Goal: Task Accomplishment & Management: Use online tool/utility

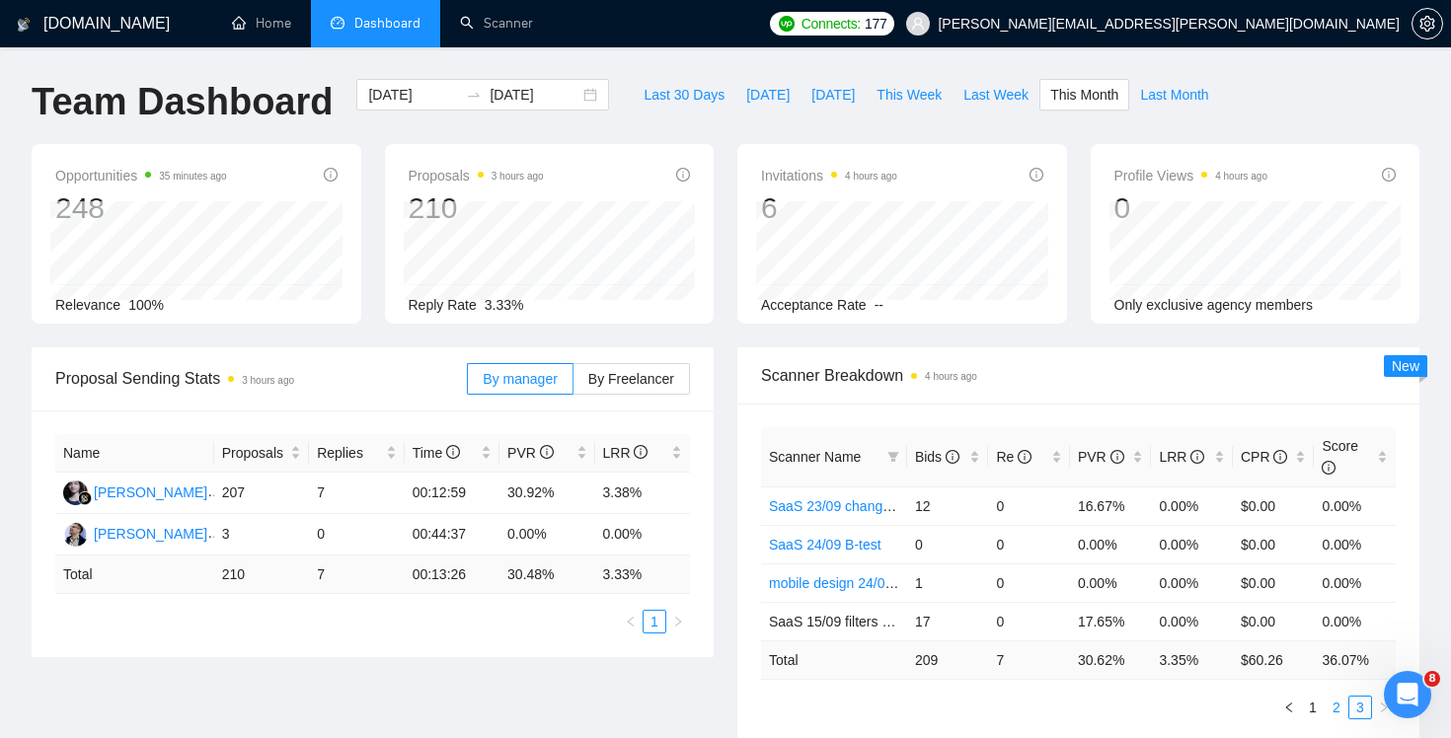
click at [1333, 705] on link "2" at bounding box center [1337, 708] width 22 height 22
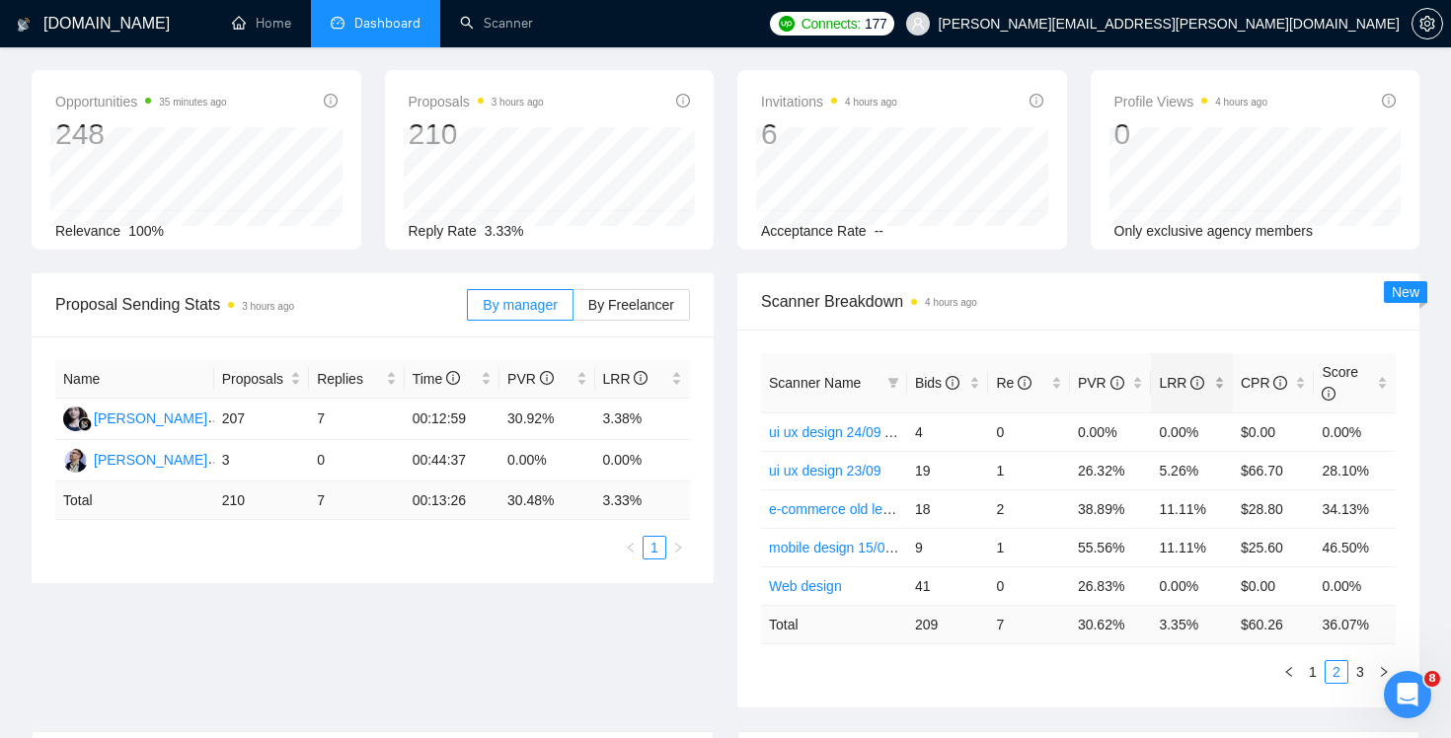
scroll to position [92, 0]
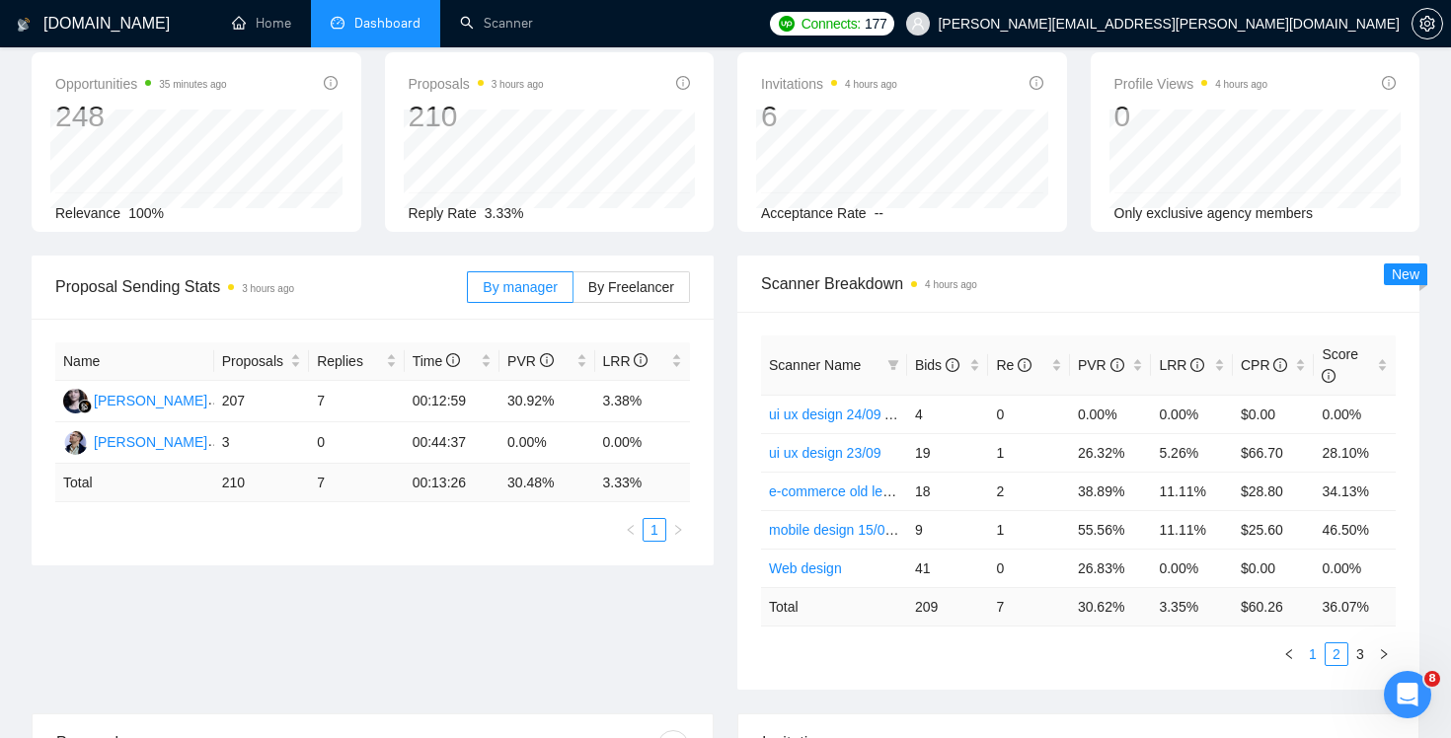
click at [1315, 655] on link "1" at bounding box center [1313, 655] width 22 height 22
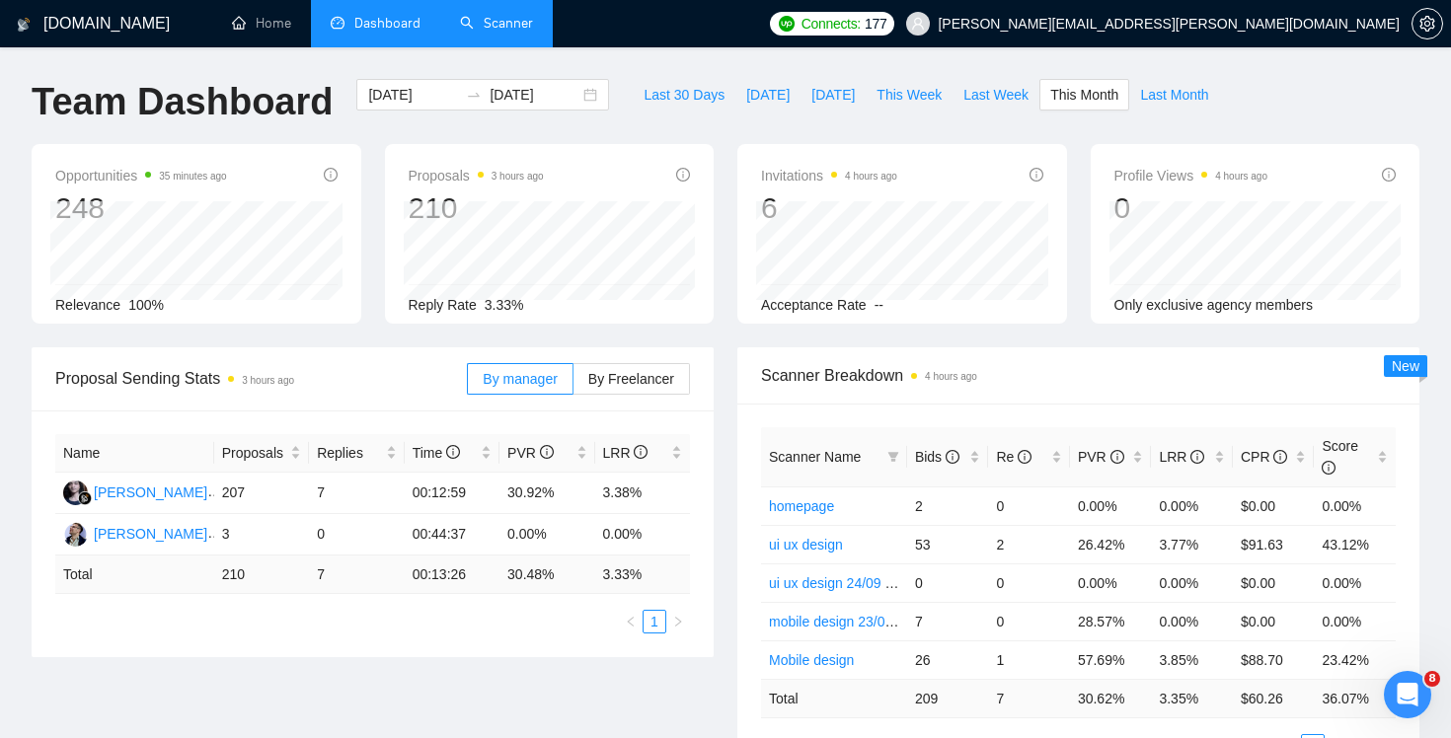
click at [471, 21] on link "Scanner" at bounding box center [496, 23] width 73 height 17
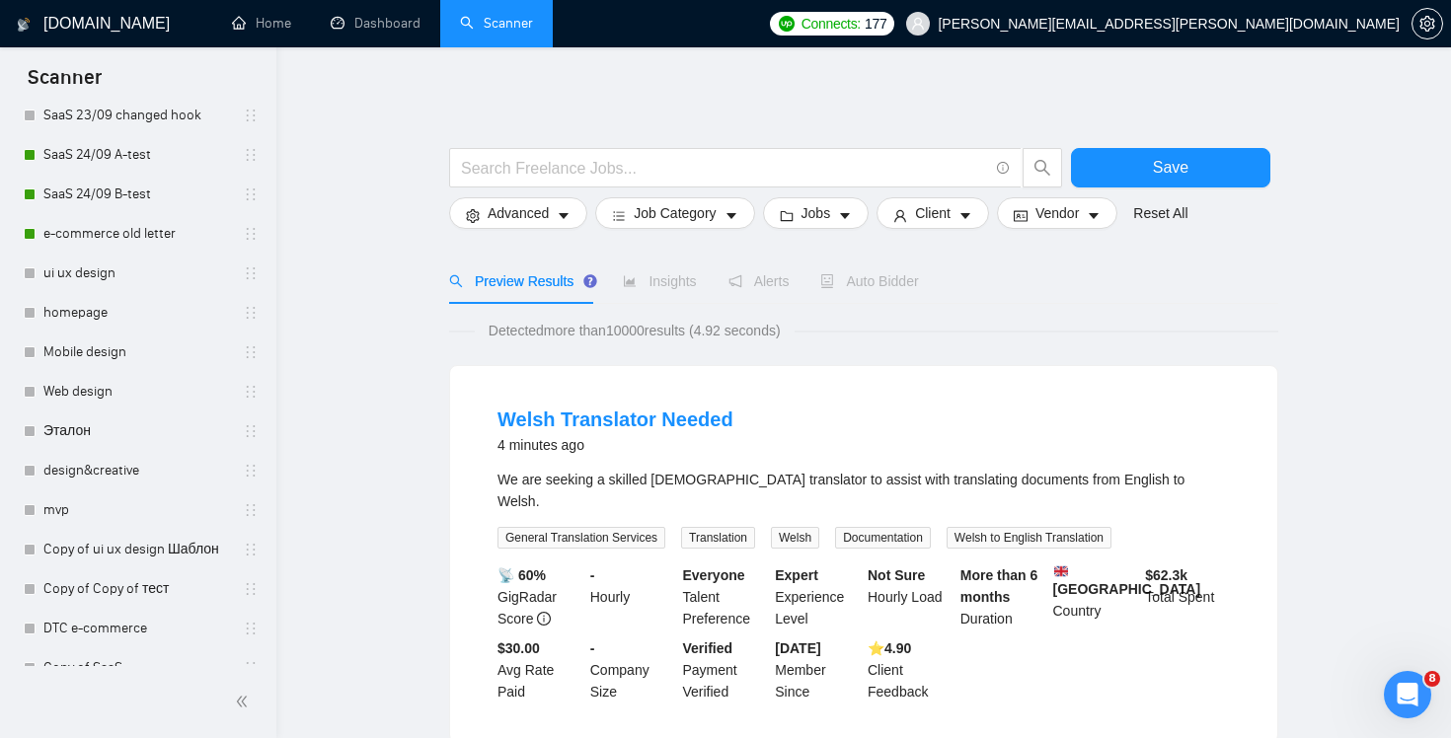
scroll to position [427, 0]
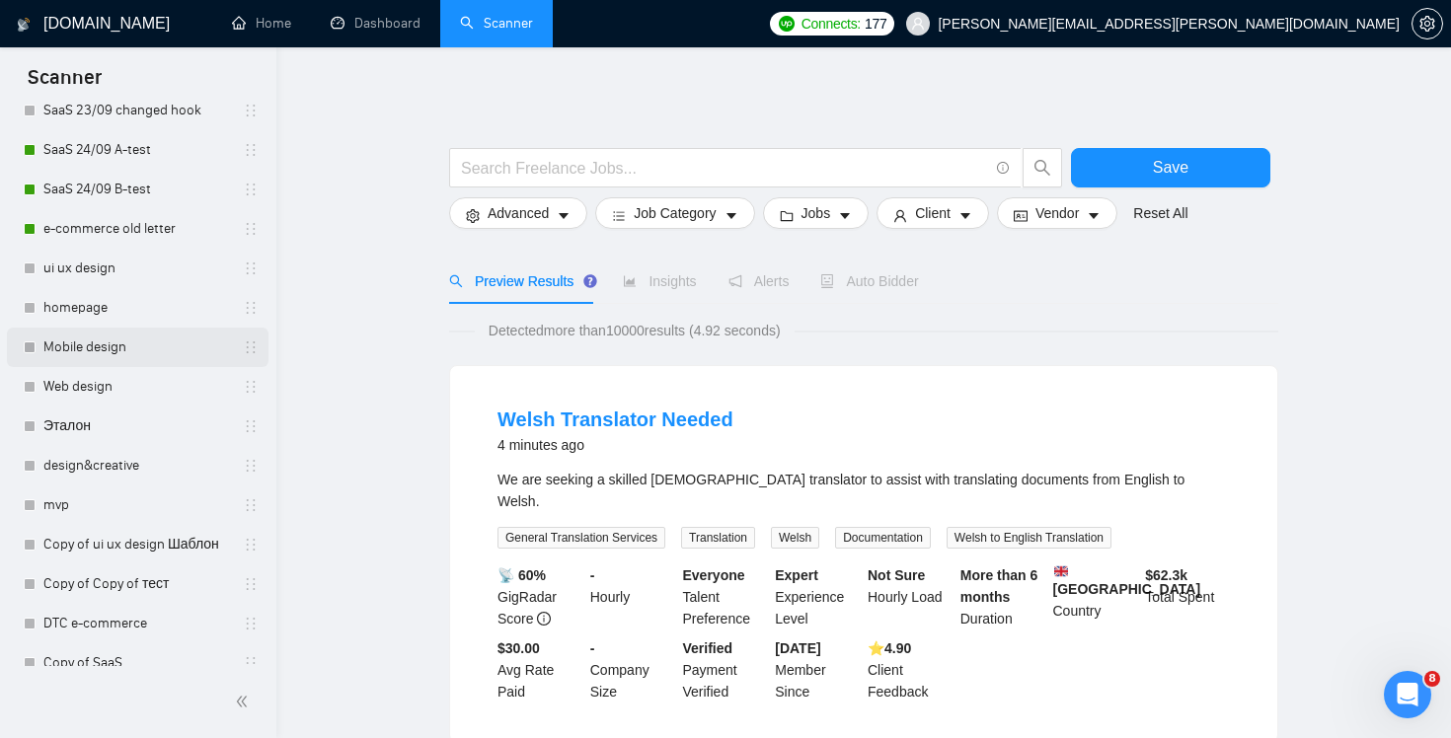
click at [126, 351] on link "Mobile design" at bounding box center [137, 347] width 188 height 39
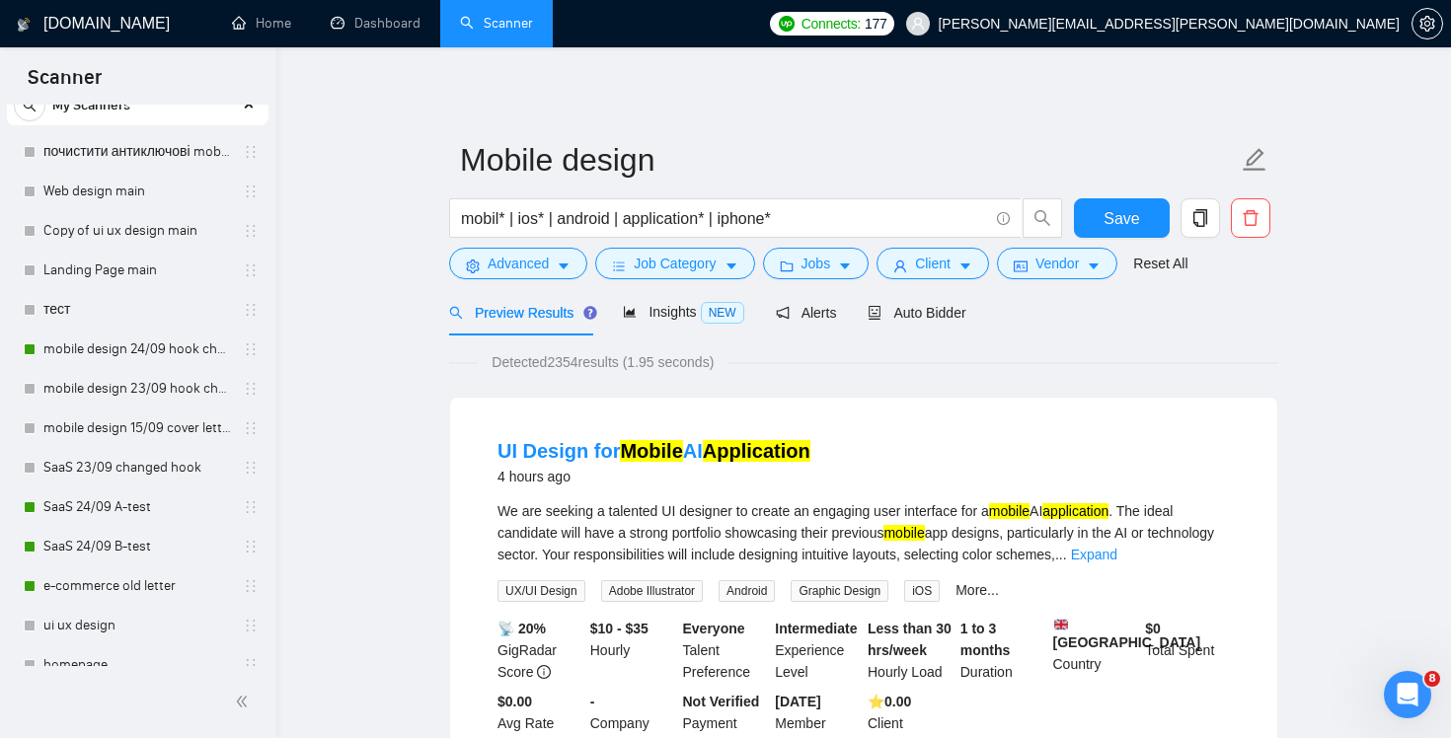
scroll to position [71, 0]
click at [156, 428] on link "mobile design 15/09 cover letter another first part" at bounding box center [137, 427] width 188 height 39
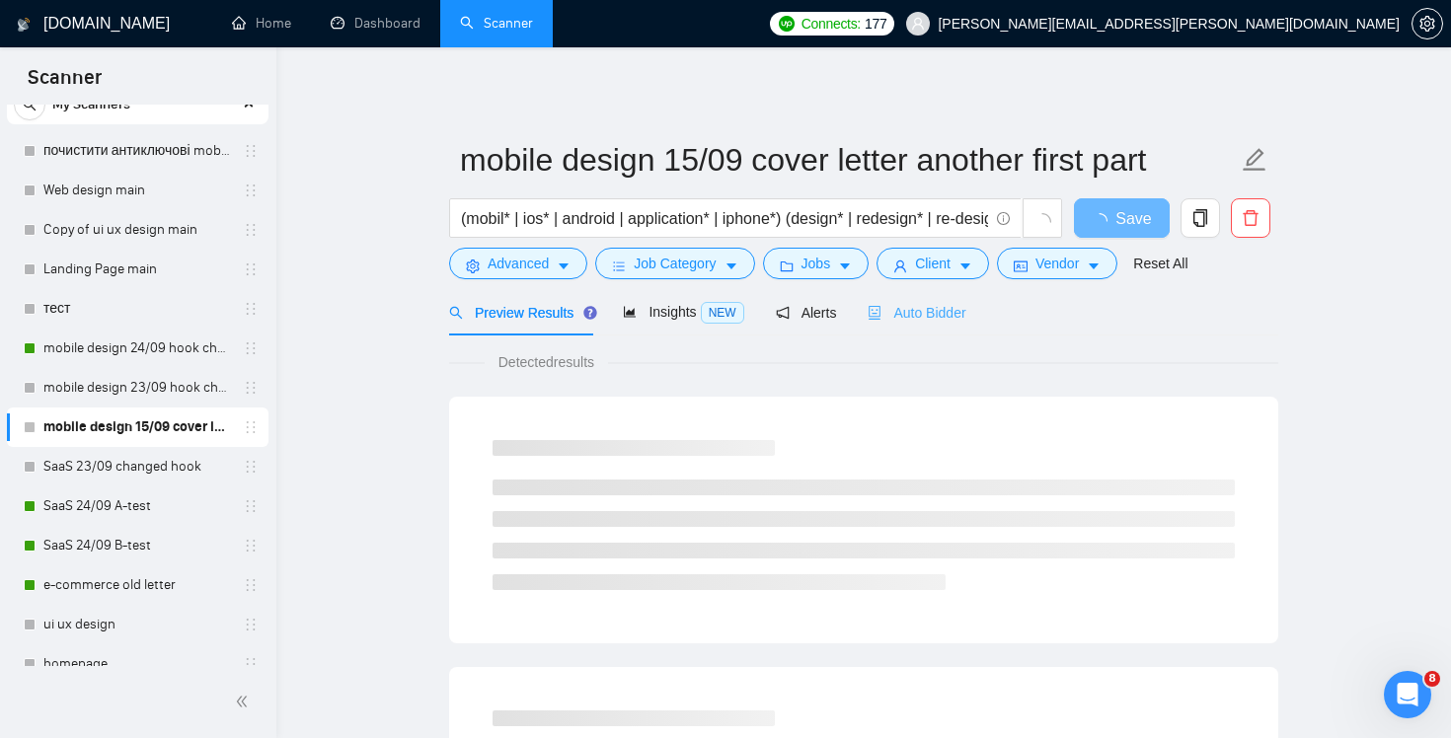
click at [947, 329] on div "Auto Bidder" at bounding box center [917, 312] width 98 height 46
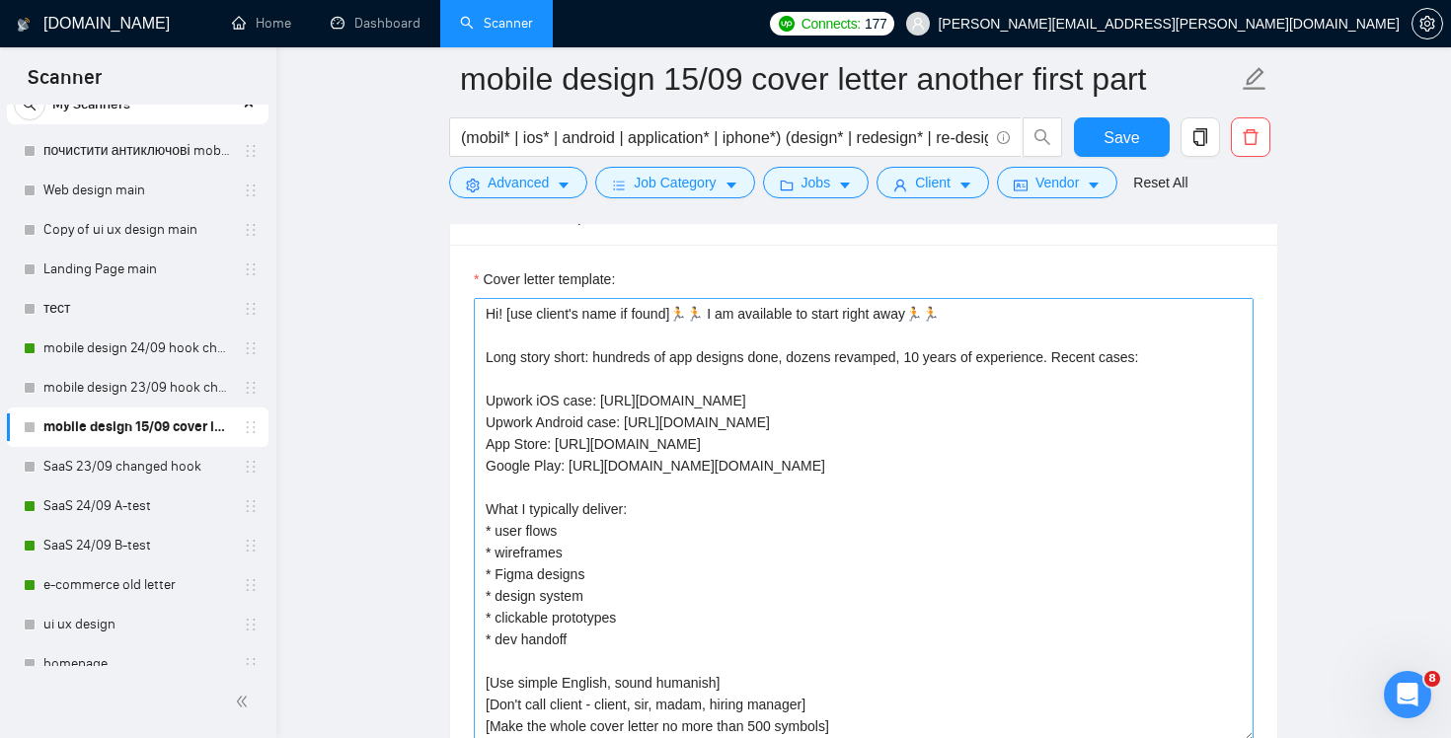
scroll to position [2156, 0]
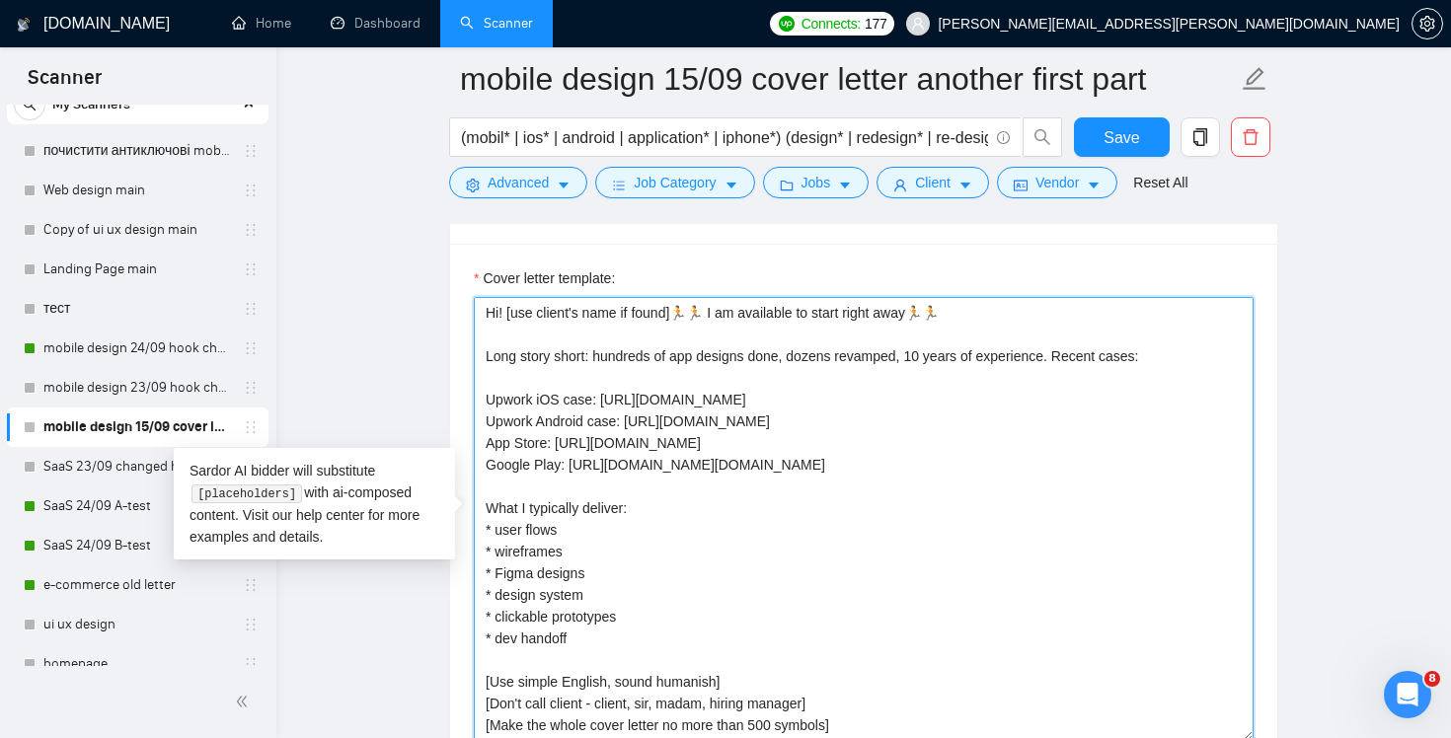
drag, startPoint x: 1070, startPoint y: 353, endPoint x: 485, endPoint y: 350, distance: 585.4
click at [485, 350] on textarea "Hi! [use client's name if found]🏃🏃 I am available to start right away🏃🏃 Long st…" at bounding box center [864, 519] width 780 height 444
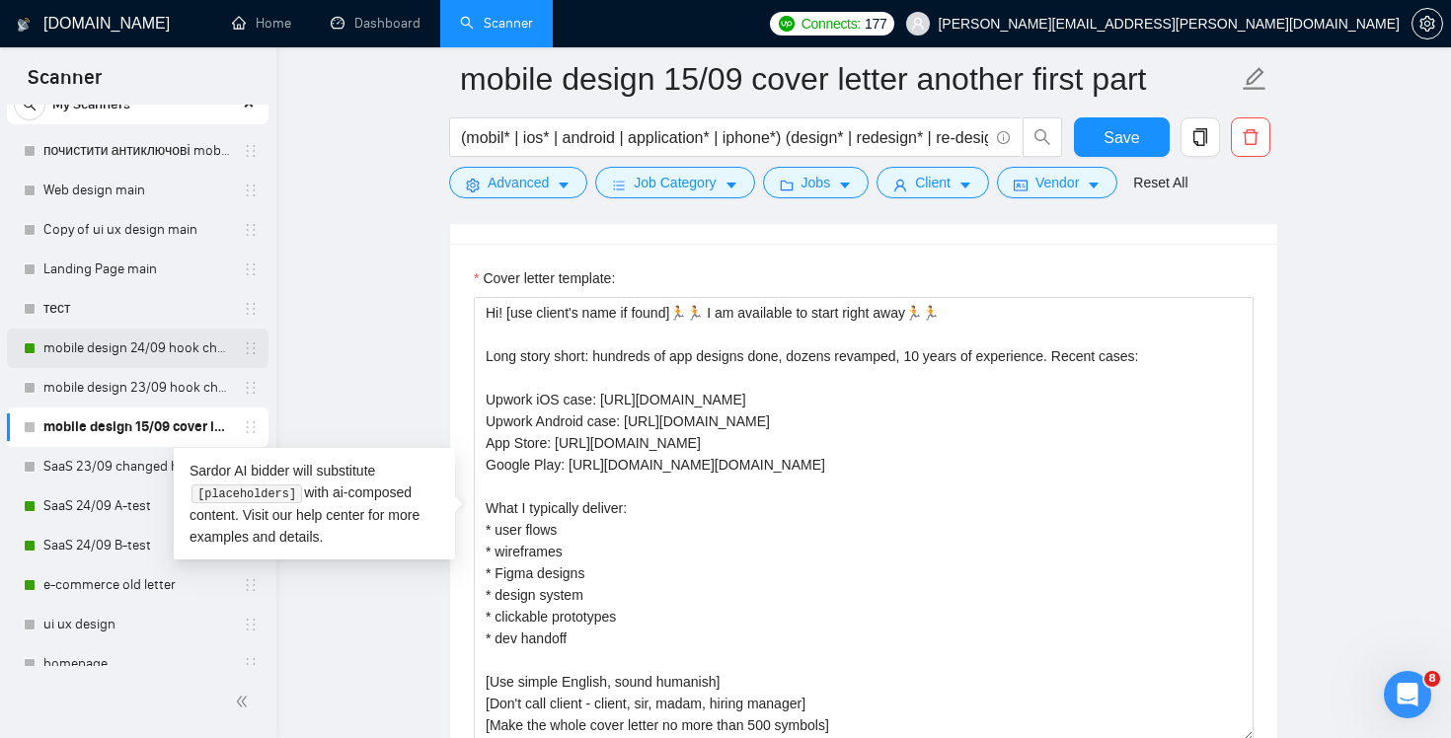
click at [124, 343] on link "mobile design 24/09 hook changed" at bounding box center [137, 348] width 188 height 39
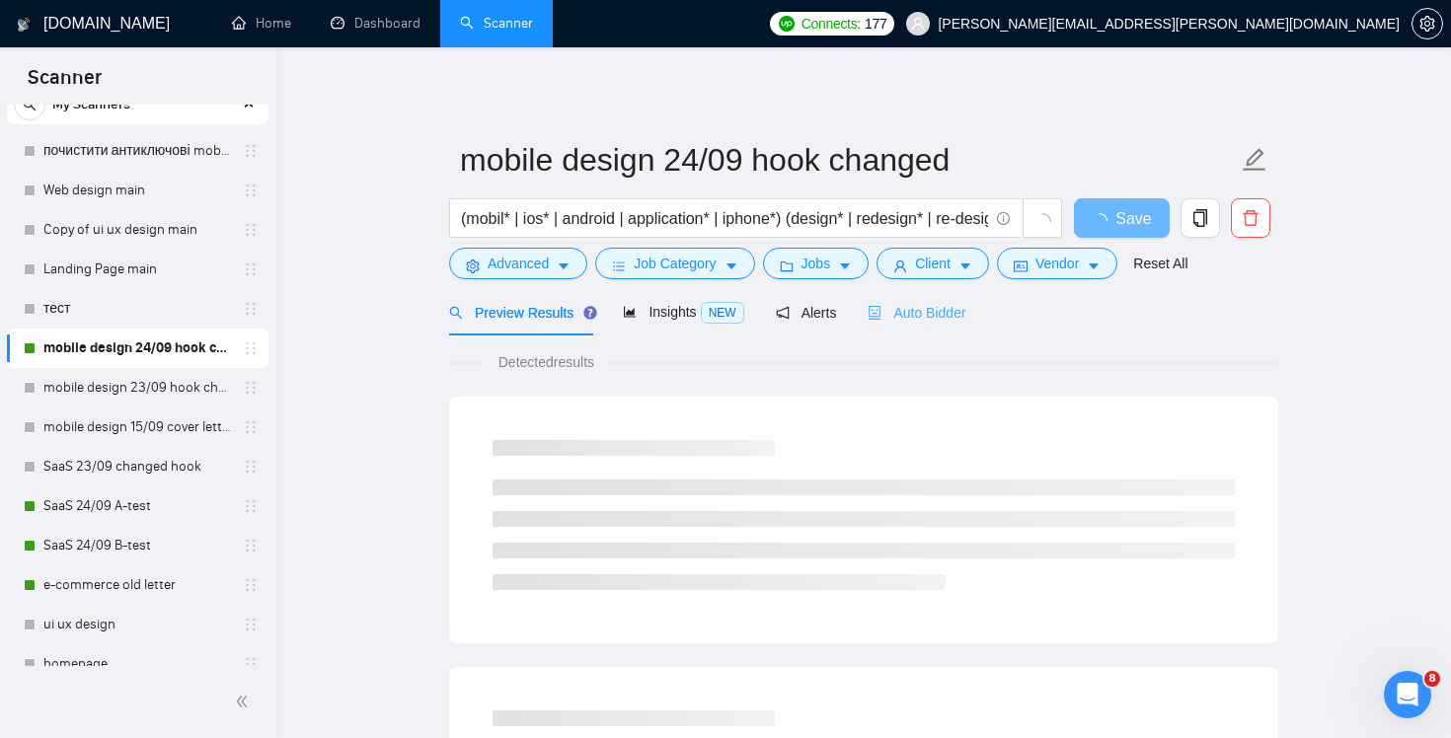
click at [927, 325] on div "Auto Bidder" at bounding box center [917, 312] width 98 height 46
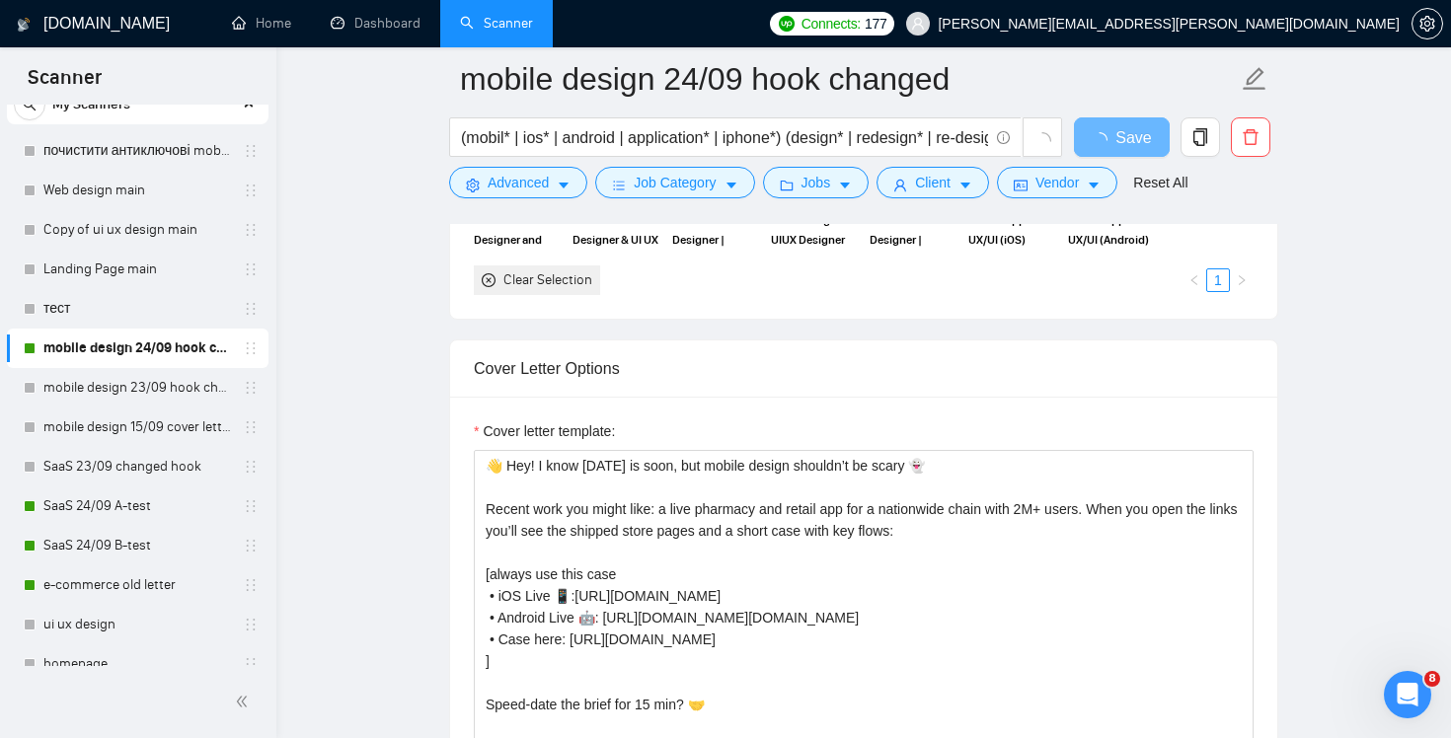
scroll to position [2032, 0]
